Goal: Transaction & Acquisition: Obtain resource

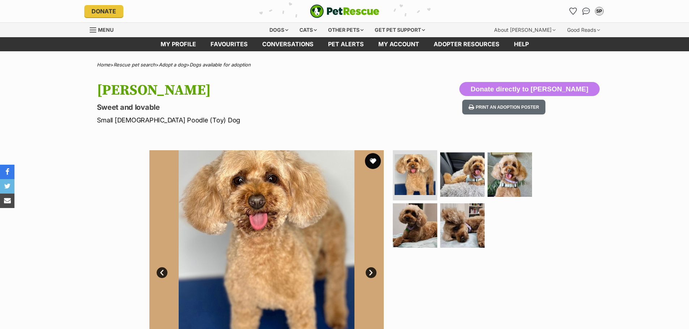
click at [373, 161] on button "favourite" at bounding box center [373, 161] width 16 height 16
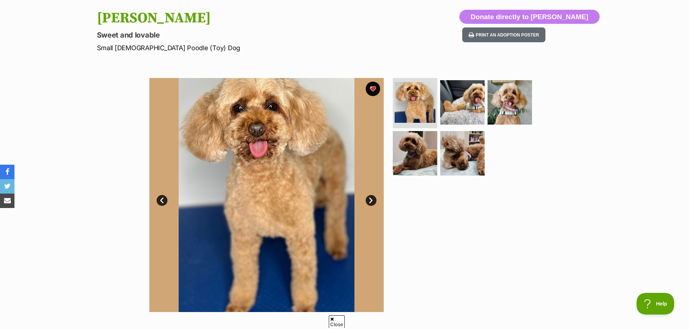
click at [370, 201] on link "Next" at bounding box center [371, 200] width 11 height 11
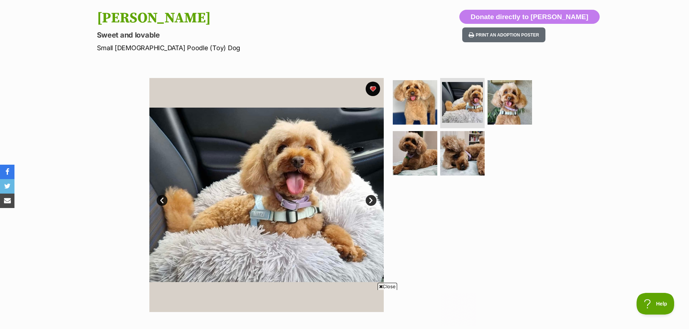
click at [370, 201] on link "Next" at bounding box center [371, 200] width 11 height 11
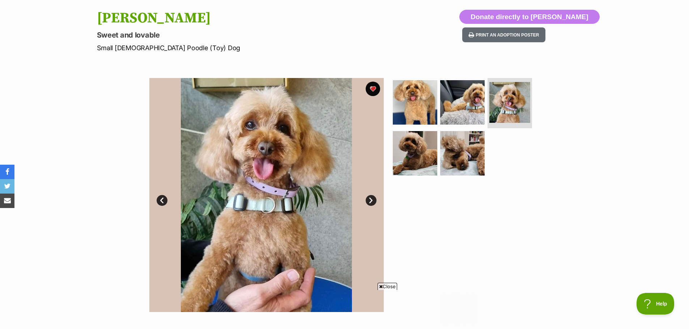
click at [370, 201] on link "Next" at bounding box center [371, 200] width 11 height 11
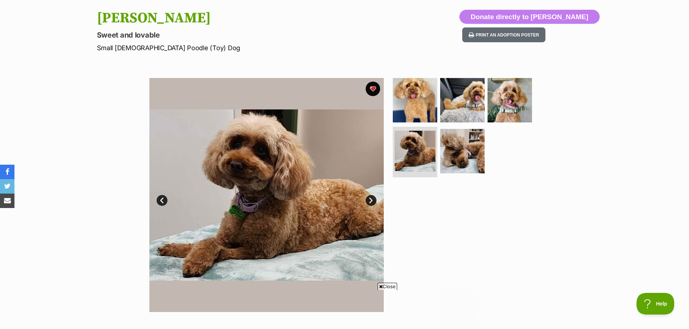
click at [370, 201] on link "Next" at bounding box center [371, 200] width 11 height 11
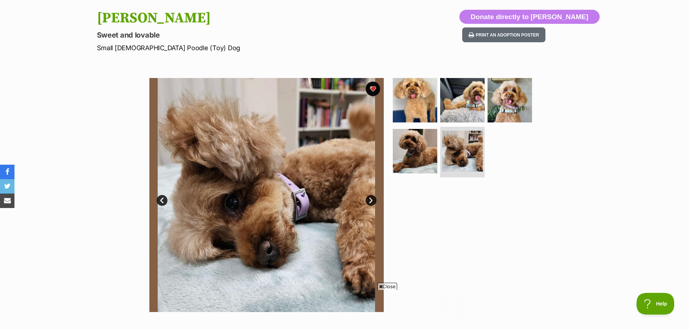
click at [370, 201] on link "Next" at bounding box center [371, 200] width 11 height 11
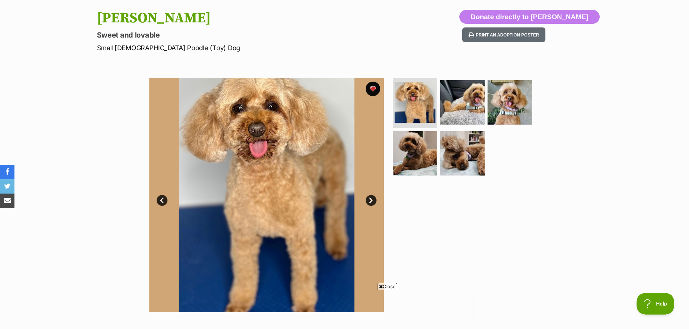
click at [388, 287] on span "Close" at bounding box center [388, 286] width 20 height 7
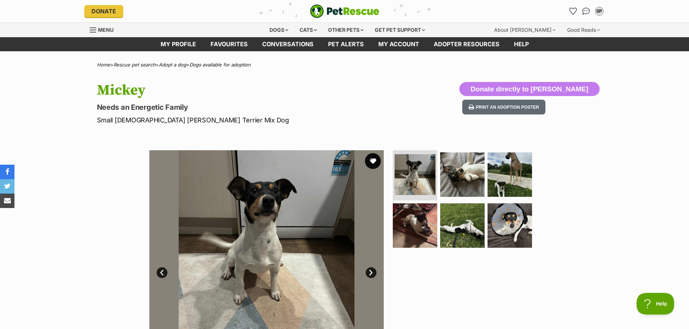
click at [372, 162] on button "favourite" at bounding box center [373, 161] width 16 height 16
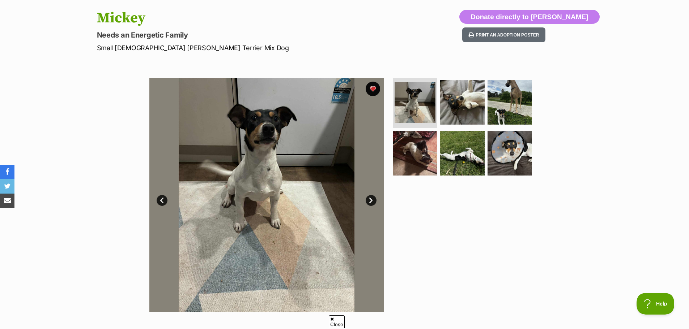
click at [373, 201] on link "Next" at bounding box center [371, 200] width 11 height 11
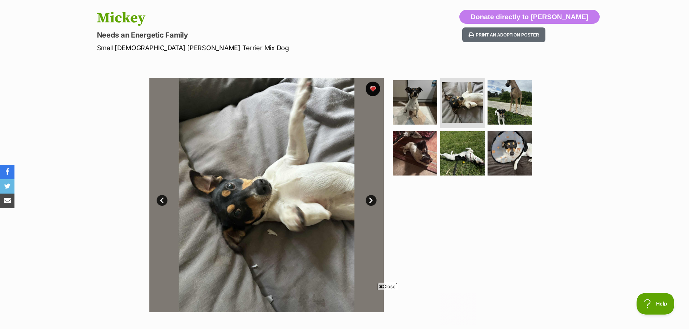
click at [370, 203] on link "Next" at bounding box center [371, 200] width 11 height 11
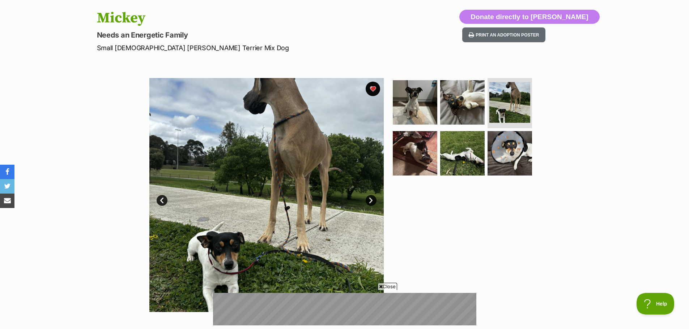
click at [370, 203] on link "Next" at bounding box center [371, 200] width 11 height 11
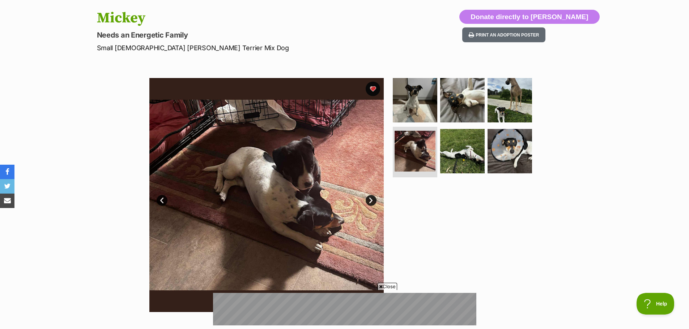
click at [370, 203] on link "Next" at bounding box center [371, 200] width 11 height 11
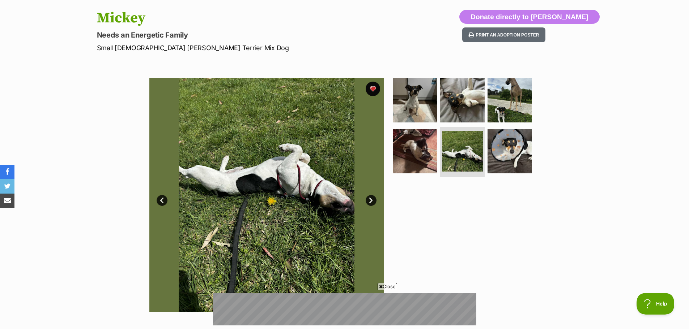
click at [370, 203] on link "Next" at bounding box center [371, 200] width 11 height 11
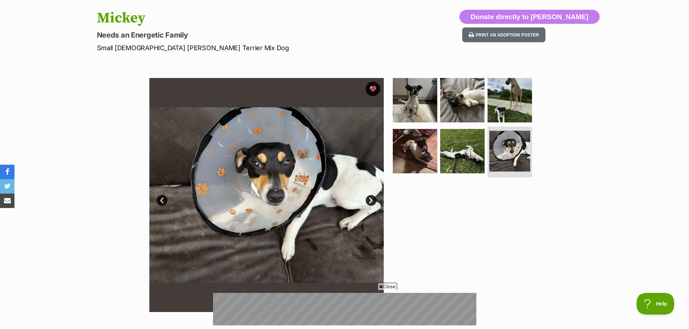
click at [370, 203] on link "Next" at bounding box center [371, 200] width 11 height 11
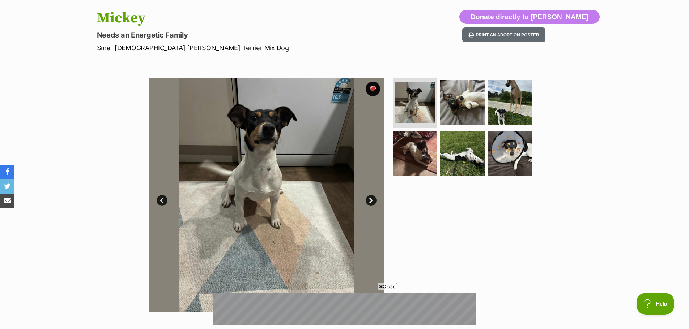
click at [388, 284] on span "Close" at bounding box center [388, 286] width 20 height 7
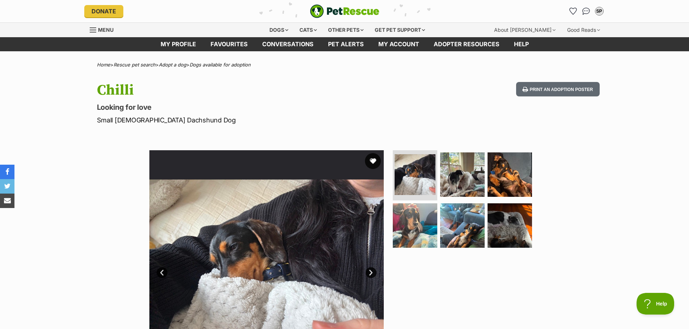
click at [372, 159] on button "favourite" at bounding box center [373, 161] width 16 height 16
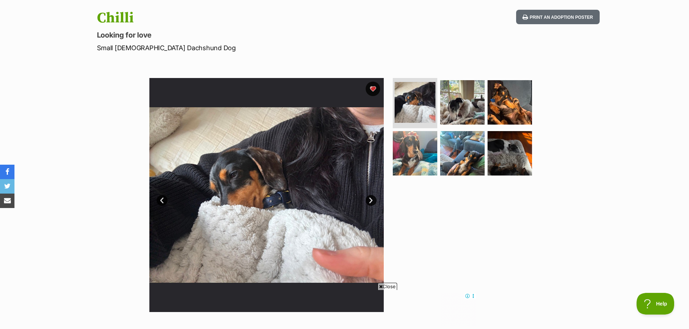
click at [371, 201] on link "Next" at bounding box center [371, 200] width 11 height 11
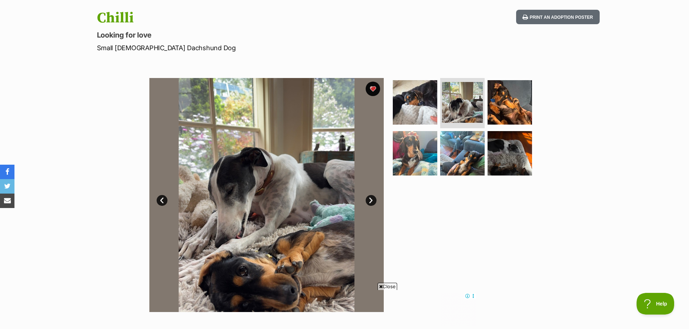
click at [369, 202] on link "Next" at bounding box center [371, 200] width 11 height 11
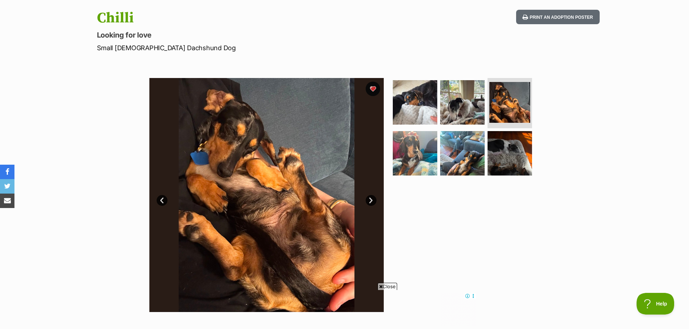
click at [370, 200] on link "Next" at bounding box center [371, 200] width 11 height 11
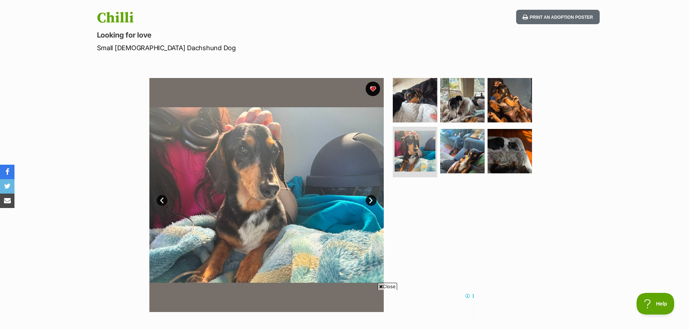
click at [370, 202] on link "Next" at bounding box center [371, 200] width 11 height 11
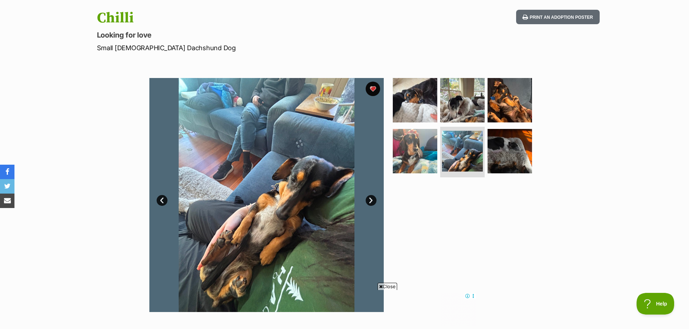
click at [391, 286] on span "Close" at bounding box center [388, 286] width 20 height 7
click at [371, 199] on link "Next" at bounding box center [371, 200] width 11 height 11
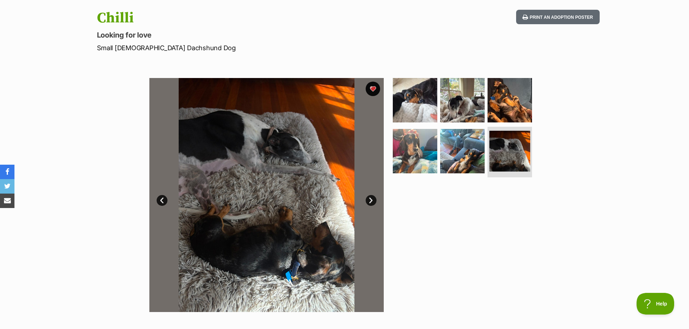
click at [371, 199] on link "Next" at bounding box center [371, 200] width 11 height 11
